Goal: Task Accomplishment & Management: Manage account settings

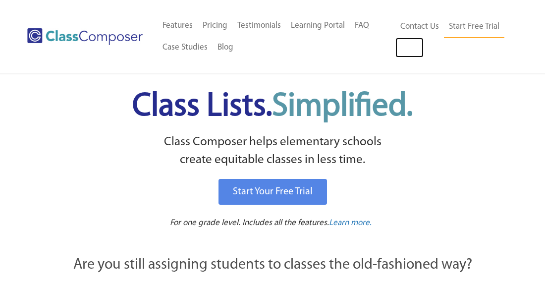
click at [412, 43] on link "Log In" at bounding box center [409, 48] width 28 height 20
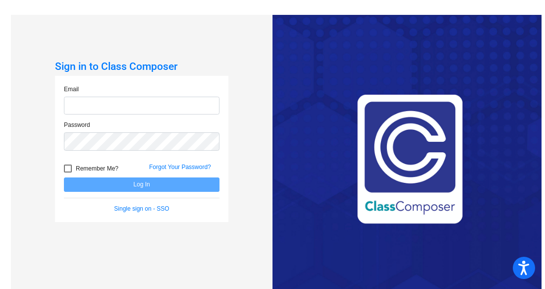
type input "[EMAIL_ADDRESS][PERSON_NAME][DOMAIN_NAME]"
click at [69, 168] on div at bounding box center [68, 169] width 8 height 8
click at [68, 172] on input "Remember Me?" at bounding box center [67, 172] width 0 height 0
checkbox input "true"
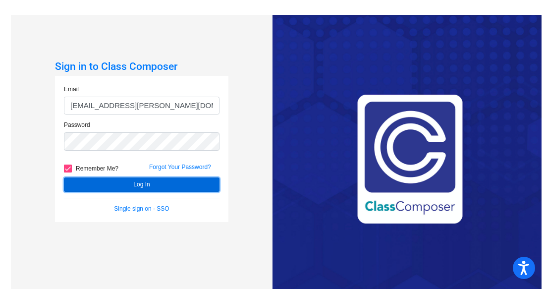
click at [121, 184] on button "Log In" at bounding box center [142, 184] width 156 height 14
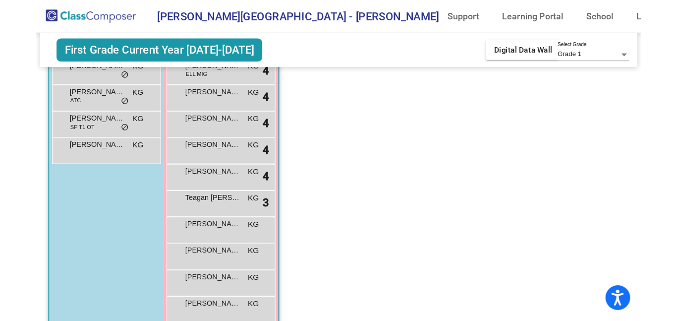
scroll to position [195, 0]
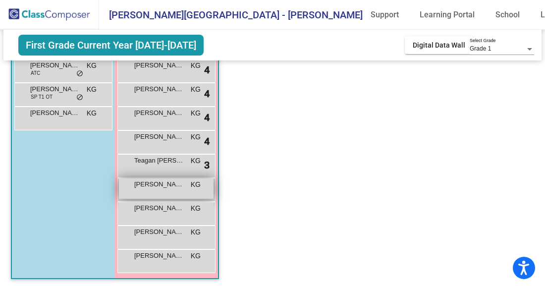
click at [149, 183] on span "[PERSON_NAME]" at bounding box center [159, 184] width 50 height 10
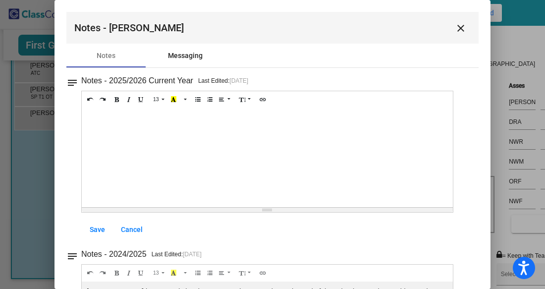
click at [188, 58] on div "Messaging" at bounding box center [185, 56] width 35 height 10
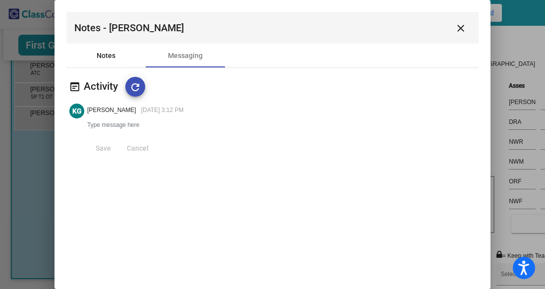
click at [113, 63] on div "Notes" at bounding box center [105, 56] width 79 height 24
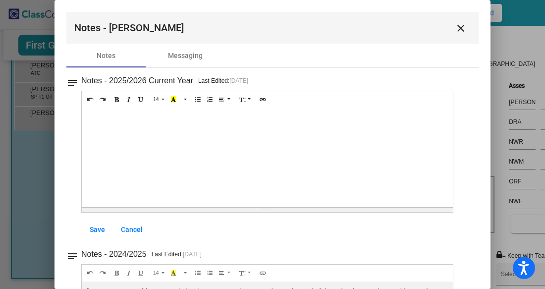
click at [462, 30] on button "close" at bounding box center [461, 28] width 20 height 20
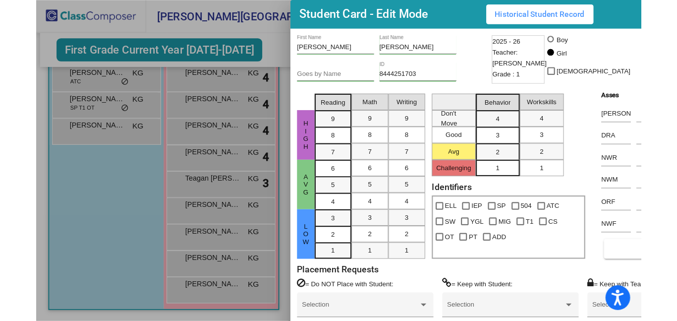
scroll to position [163, 0]
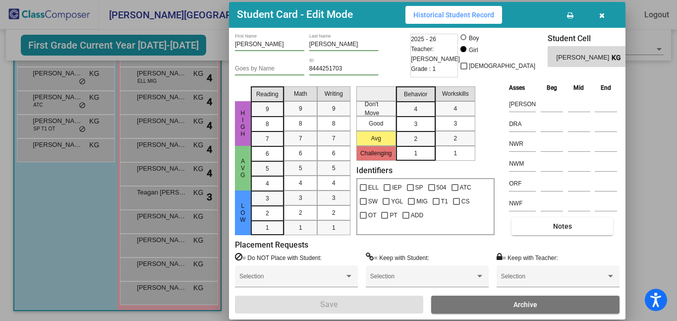
click at [173, 99] on div at bounding box center [338, 160] width 677 height 321
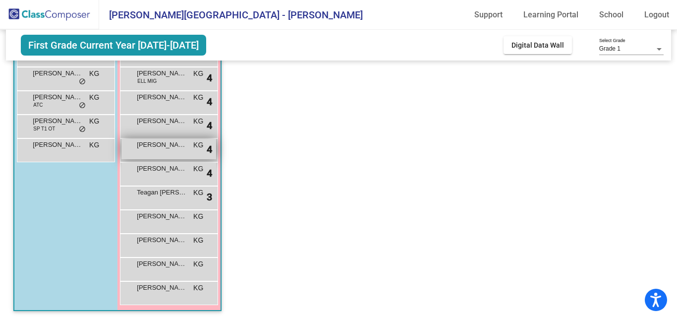
click at [170, 145] on span "[PERSON_NAME]" at bounding box center [162, 145] width 50 height 10
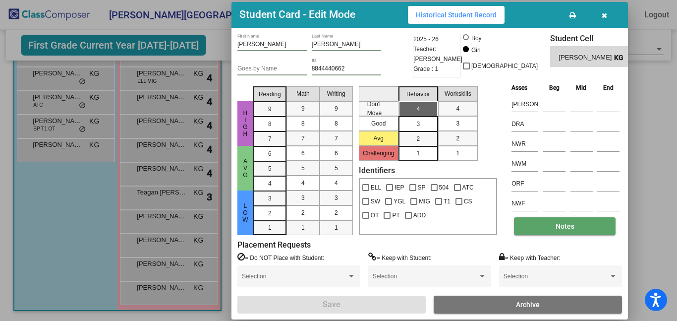
click at [545, 232] on button "Notes" at bounding box center [565, 226] width 102 height 18
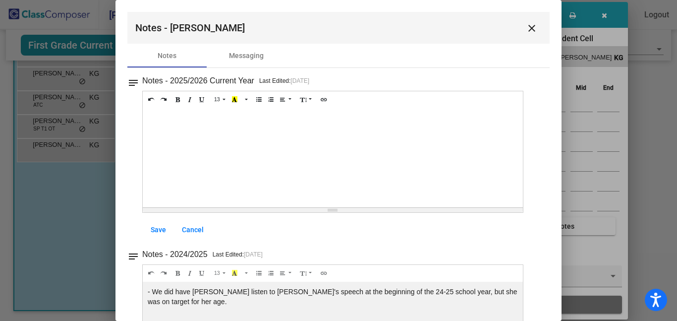
click at [402, 66] on div "Notes Messaging" at bounding box center [338, 56] width 422 height 24
click at [531, 28] on mat-icon "close" at bounding box center [532, 28] width 12 height 12
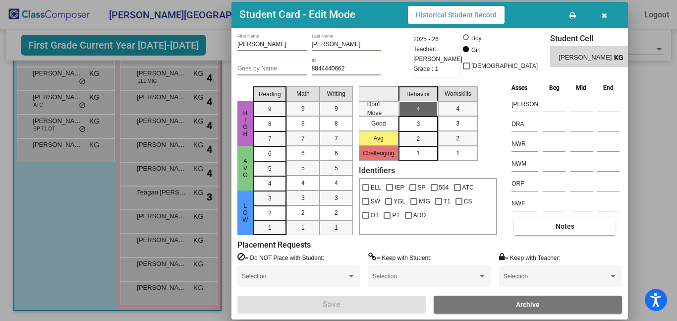
click at [545, 17] on button "button" at bounding box center [604, 15] width 32 height 18
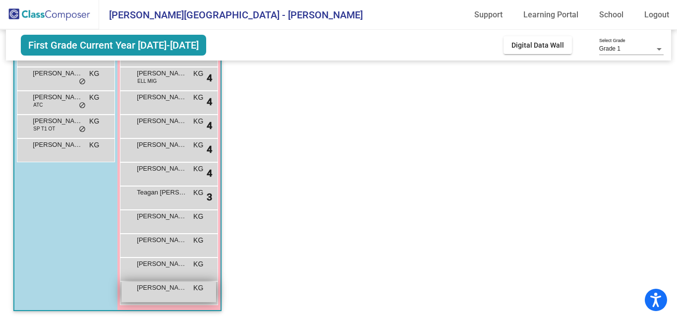
click at [160, 288] on div "[PERSON_NAME] KG lock do_not_disturb_alt" at bounding box center [168, 292] width 95 height 20
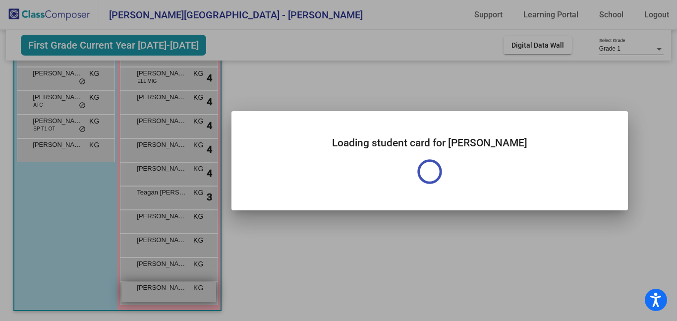
click at [160, 288] on div at bounding box center [338, 160] width 677 height 321
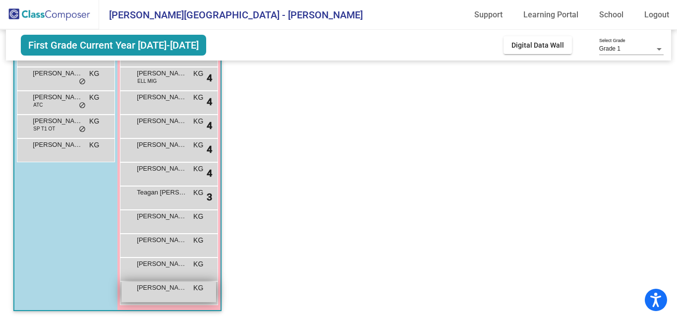
click at [160, 288] on div "[PERSON_NAME] KG lock do_not_disturb_alt" at bounding box center [168, 292] width 95 height 20
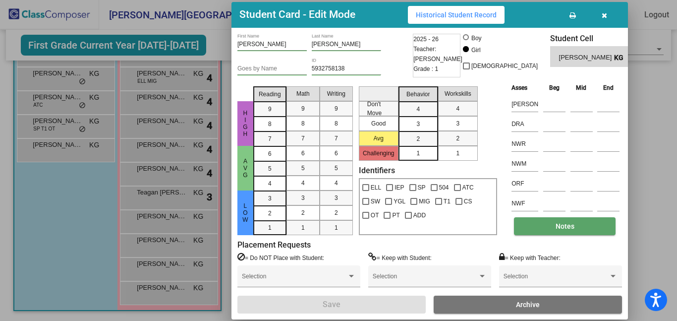
click at [545, 228] on span "Notes" at bounding box center [565, 226] width 19 height 8
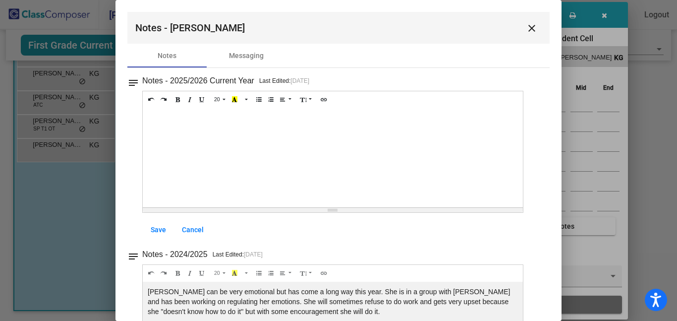
click at [527, 31] on mat-icon "close" at bounding box center [532, 28] width 12 height 12
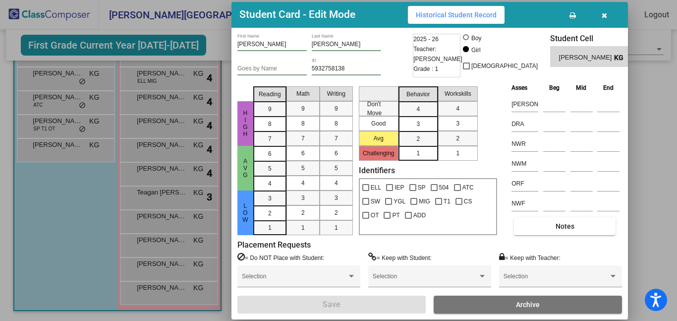
click at [545, 18] on icon "button" at bounding box center [604, 15] width 5 height 7
